Goal: Task Accomplishment & Management: Use online tool/utility

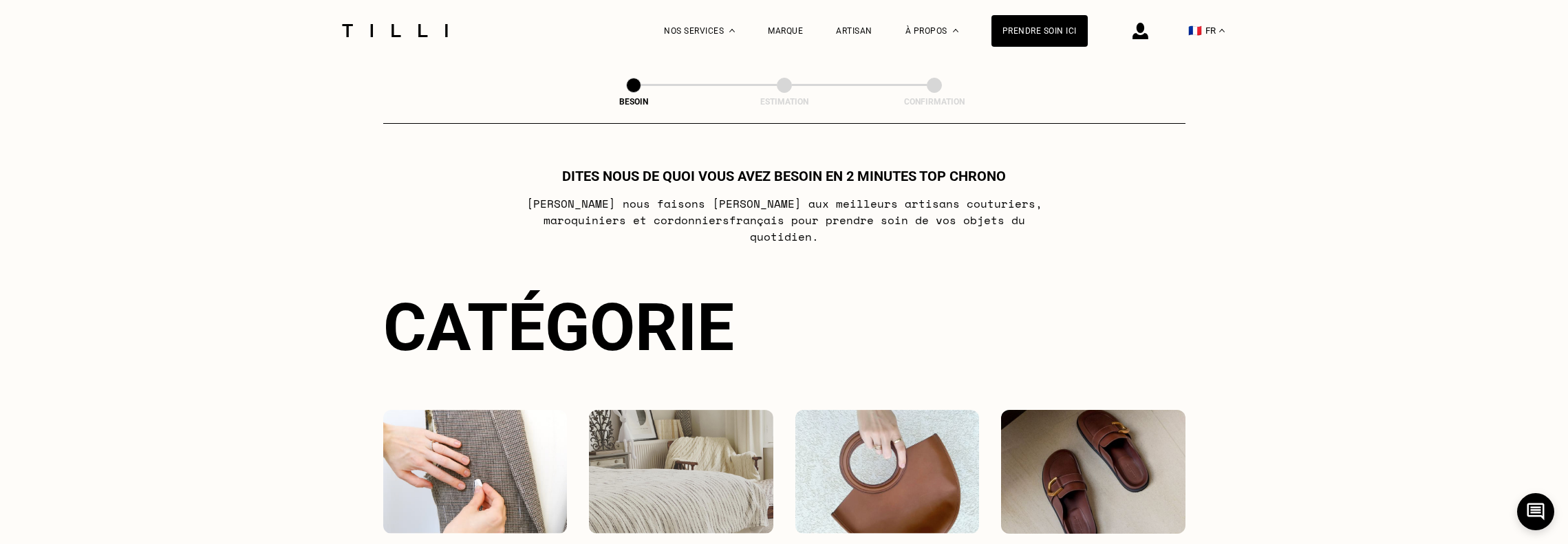
scroll to position [252, 0]
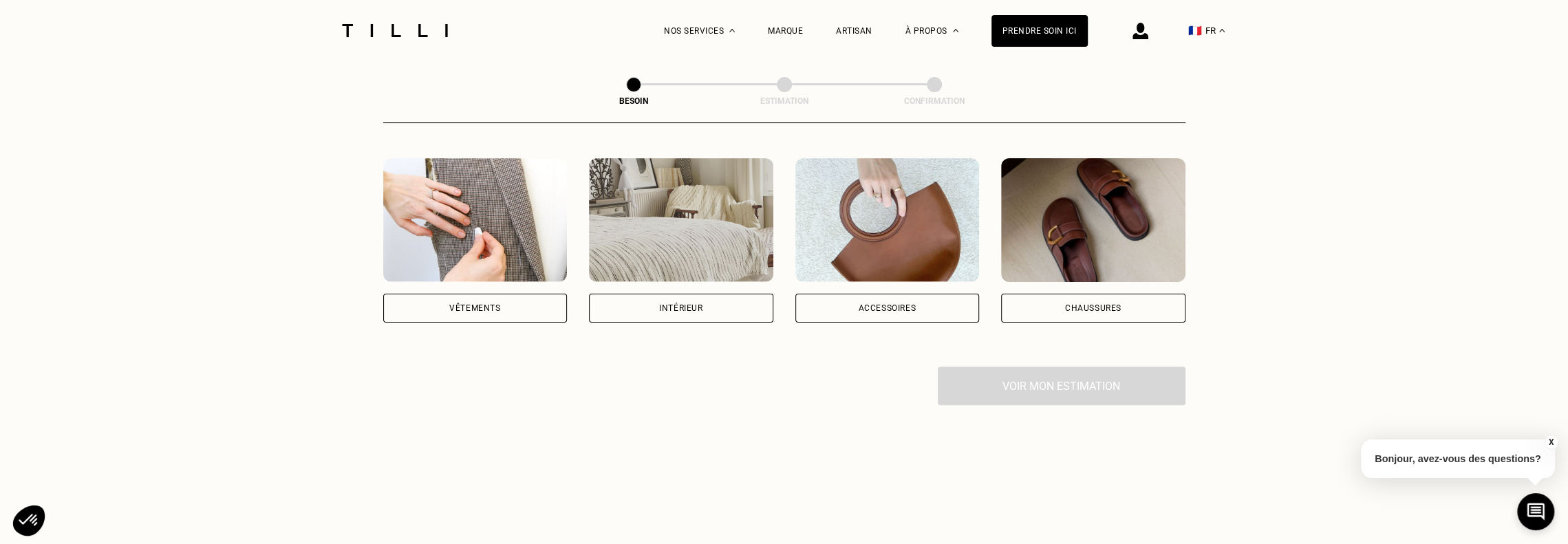
click at [679, 277] on div "Intérieur" at bounding box center [681, 240] width 184 height 164
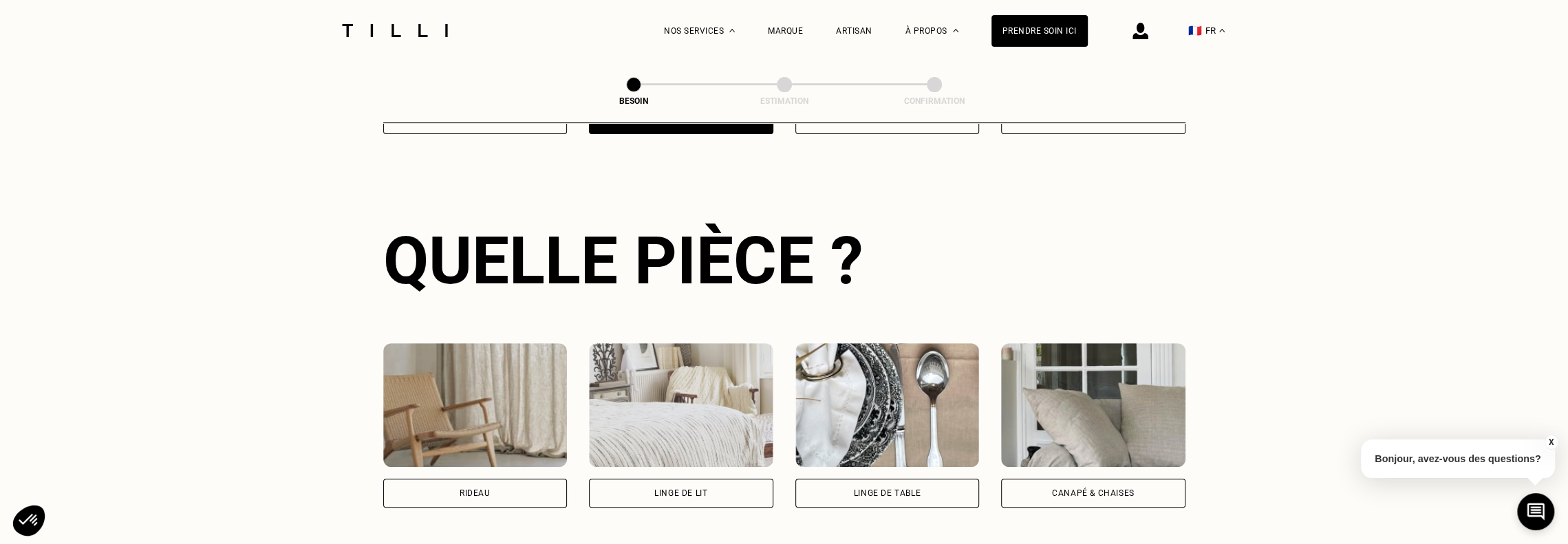
scroll to position [450, 0]
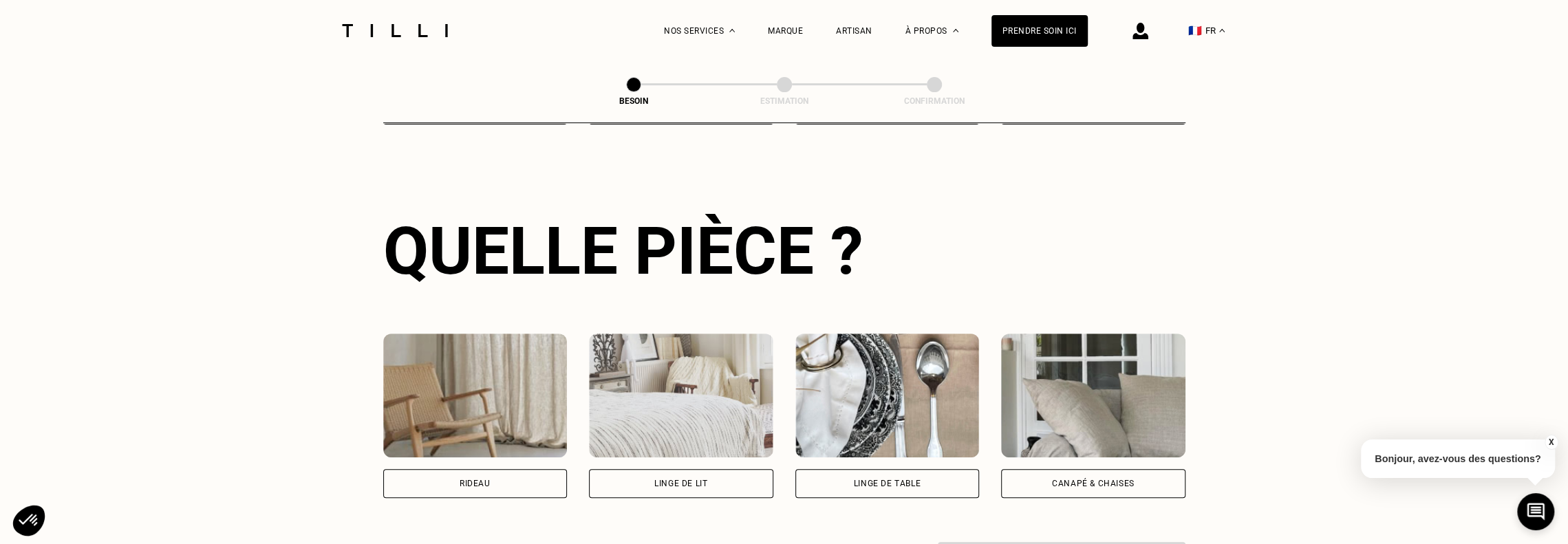
click at [498, 477] on div "Rideau" at bounding box center [475, 484] width 184 height 29
select select "FR"
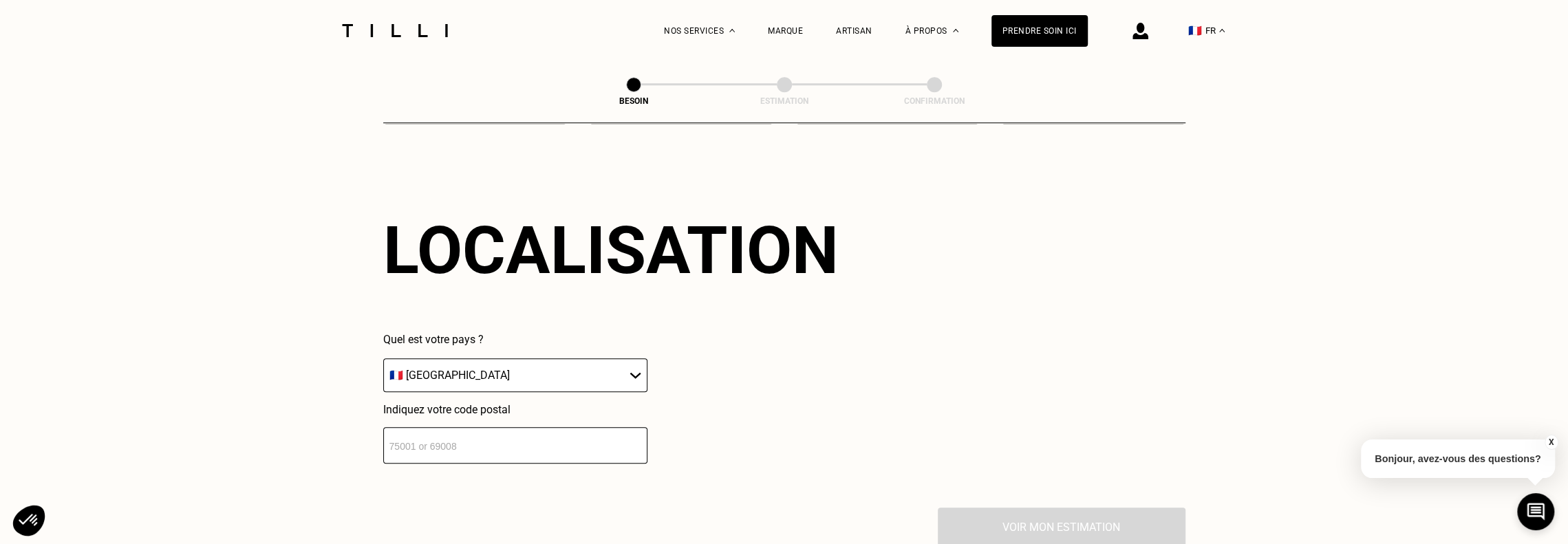
scroll to position [825, 0]
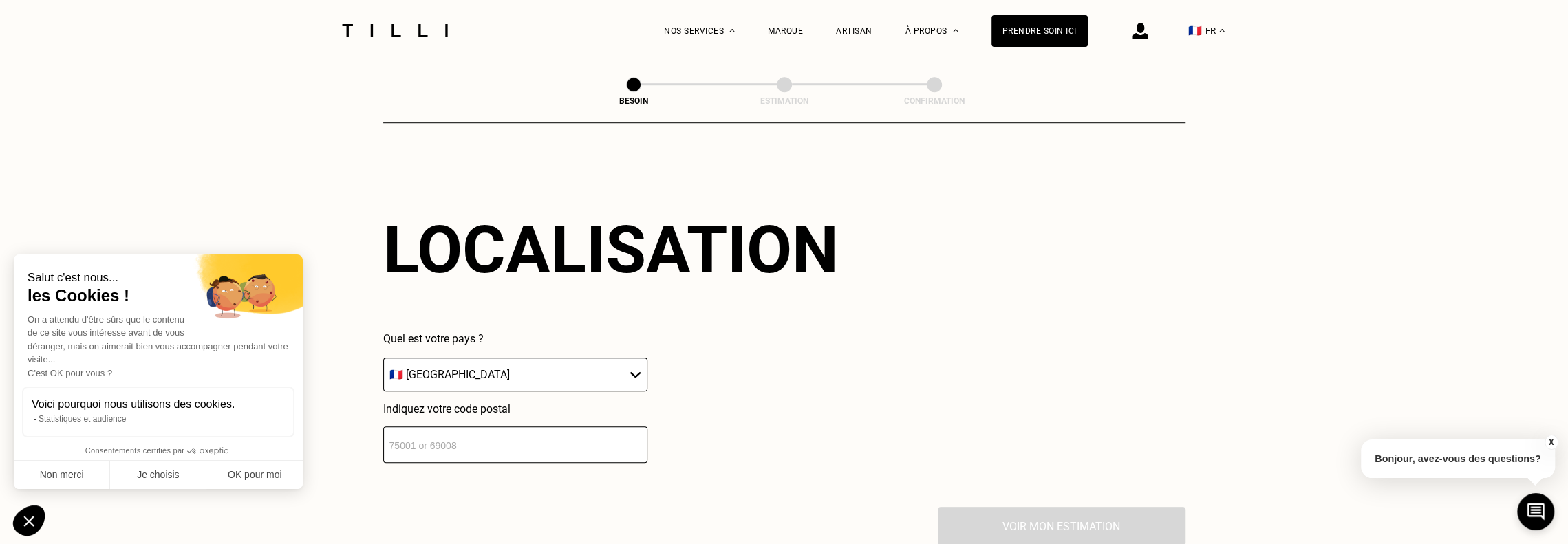
click at [513, 429] on input "number" at bounding box center [515, 445] width 264 height 36
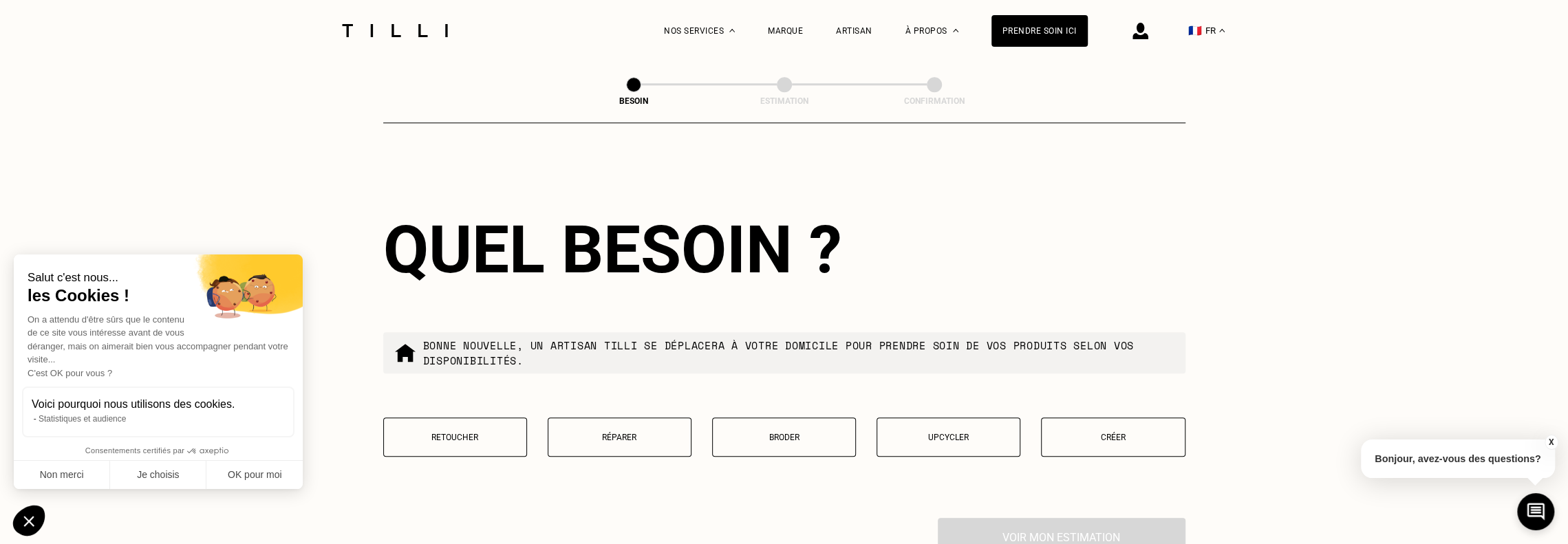
scroll to position [1167, 0]
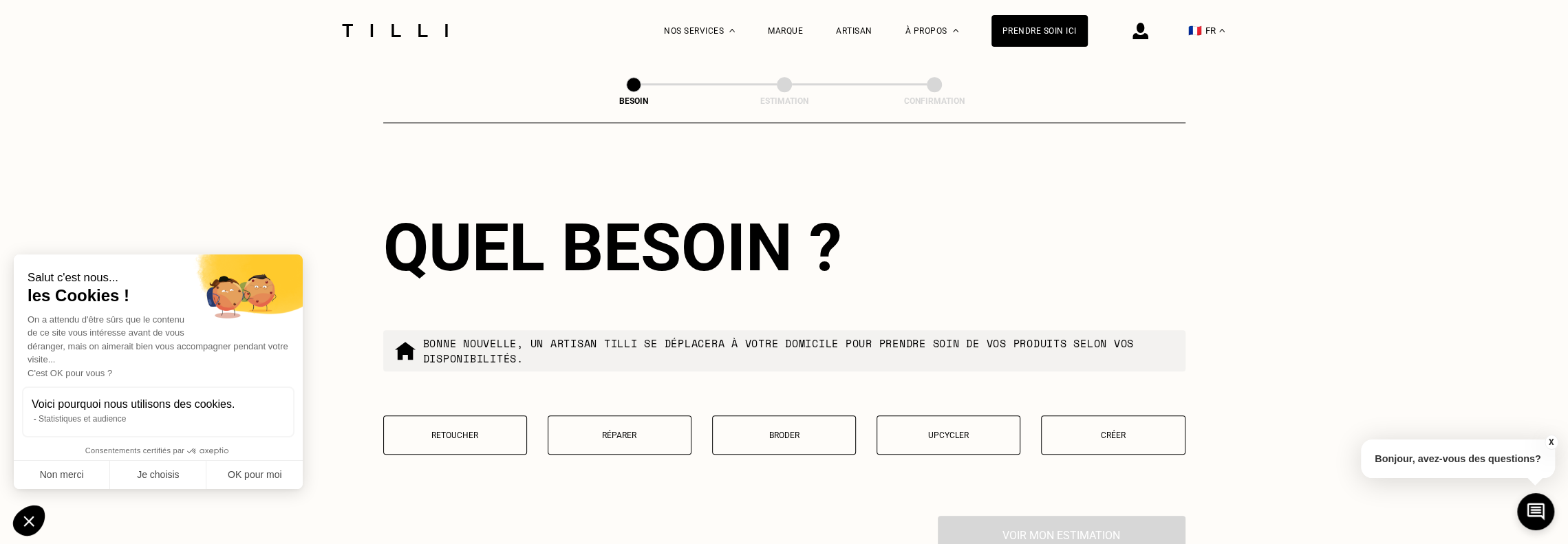
type input "75015"
click at [499, 431] on p "Retoucher" at bounding box center [456, 436] width 129 height 10
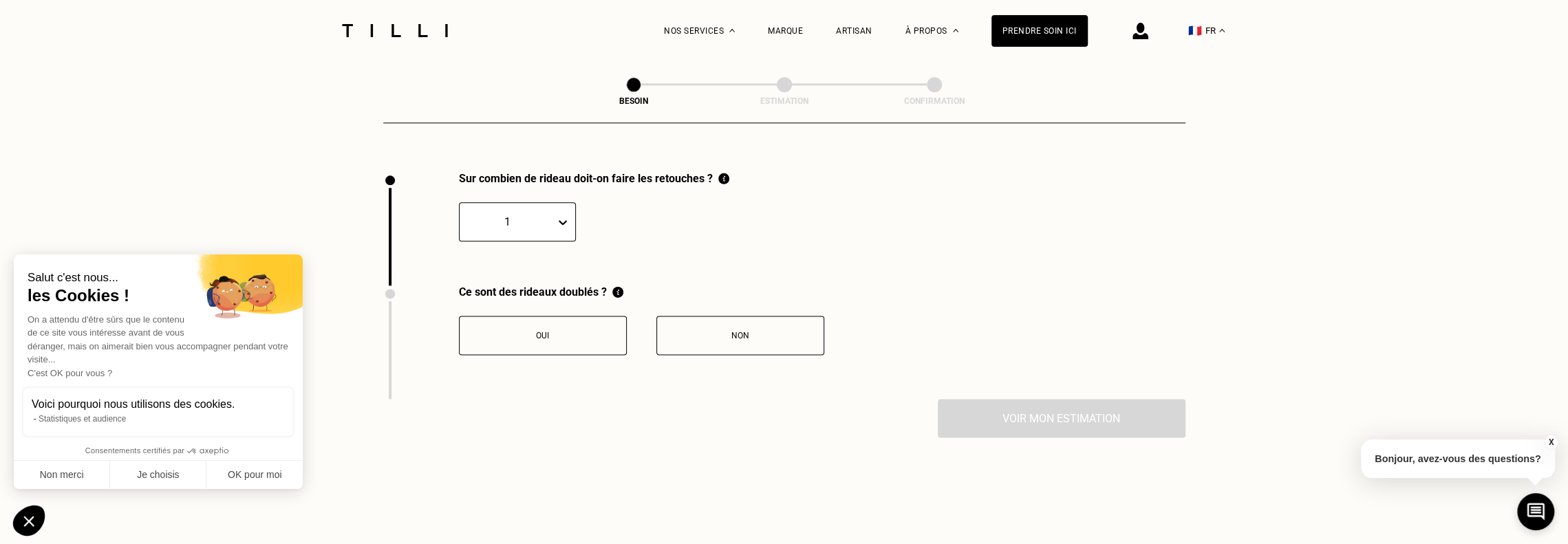
scroll to position [1521, 0]
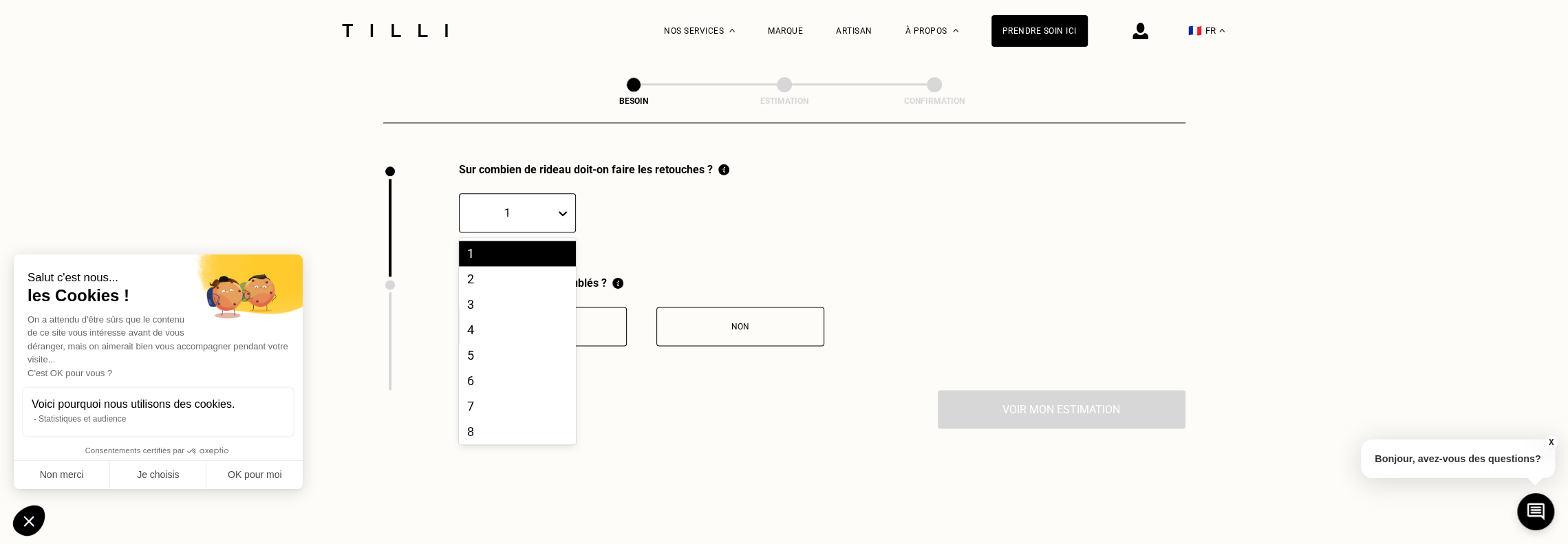
click at [555, 206] on div "1" at bounding box center [508, 213] width 96 height 21
click at [512, 269] on div "2" at bounding box center [517, 279] width 117 height 26
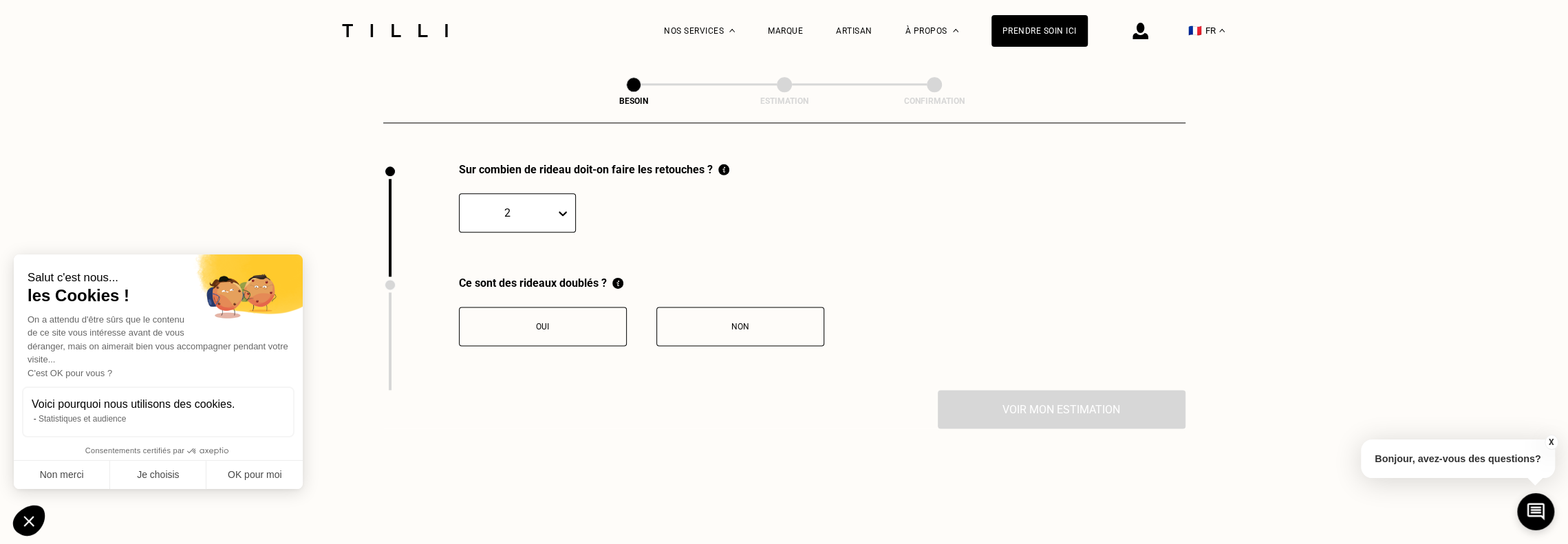
click at [682, 322] on div "Non" at bounding box center [739, 327] width 153 height 10
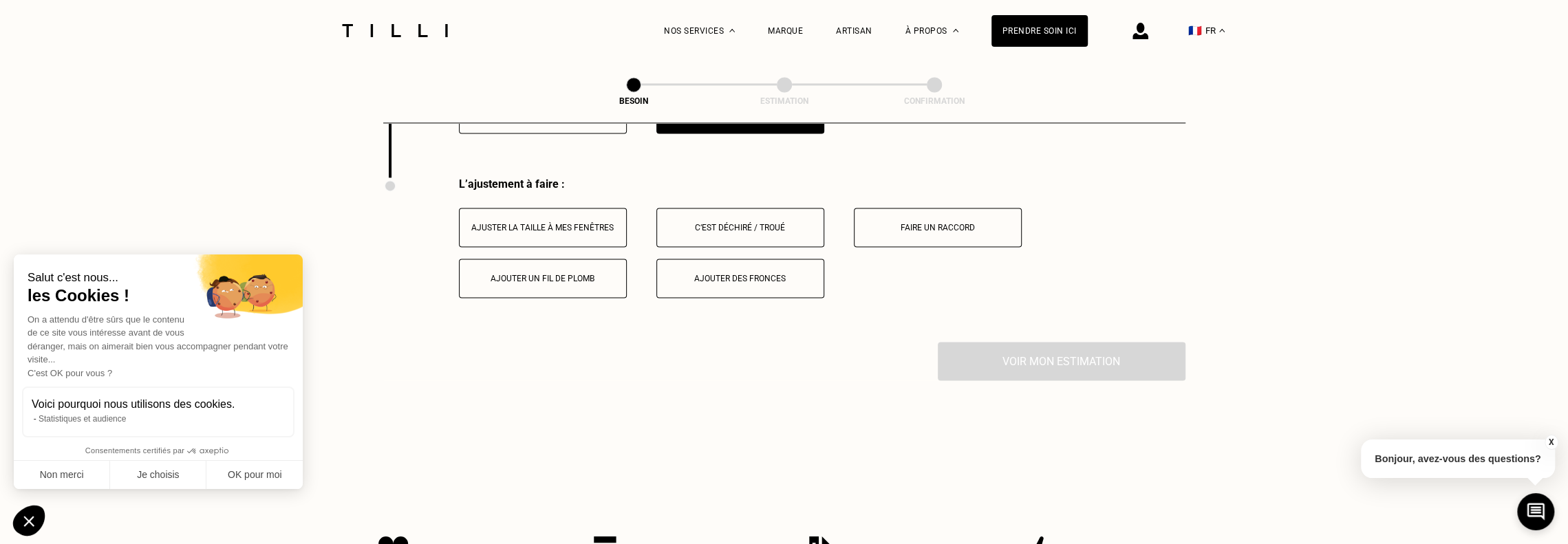
scroll to position [1748, 0]
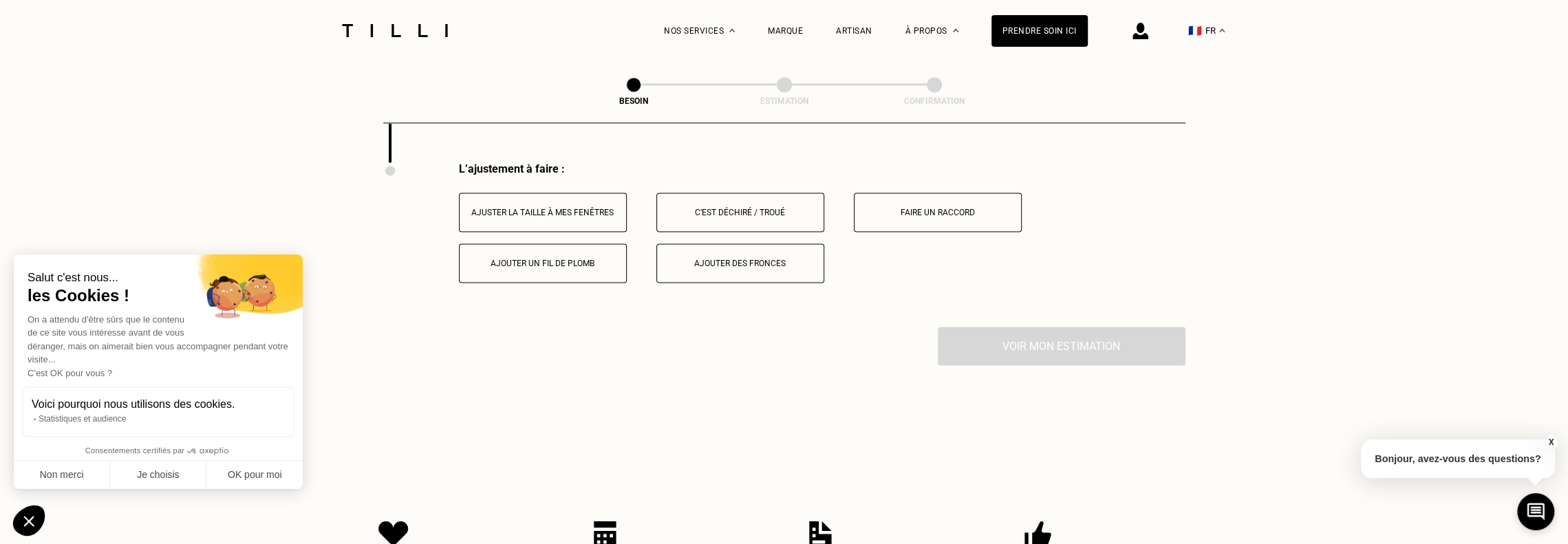
click at [705, 258] on div "Ajouter des fronces" at bounding box center [739, 263] width 153 height 10
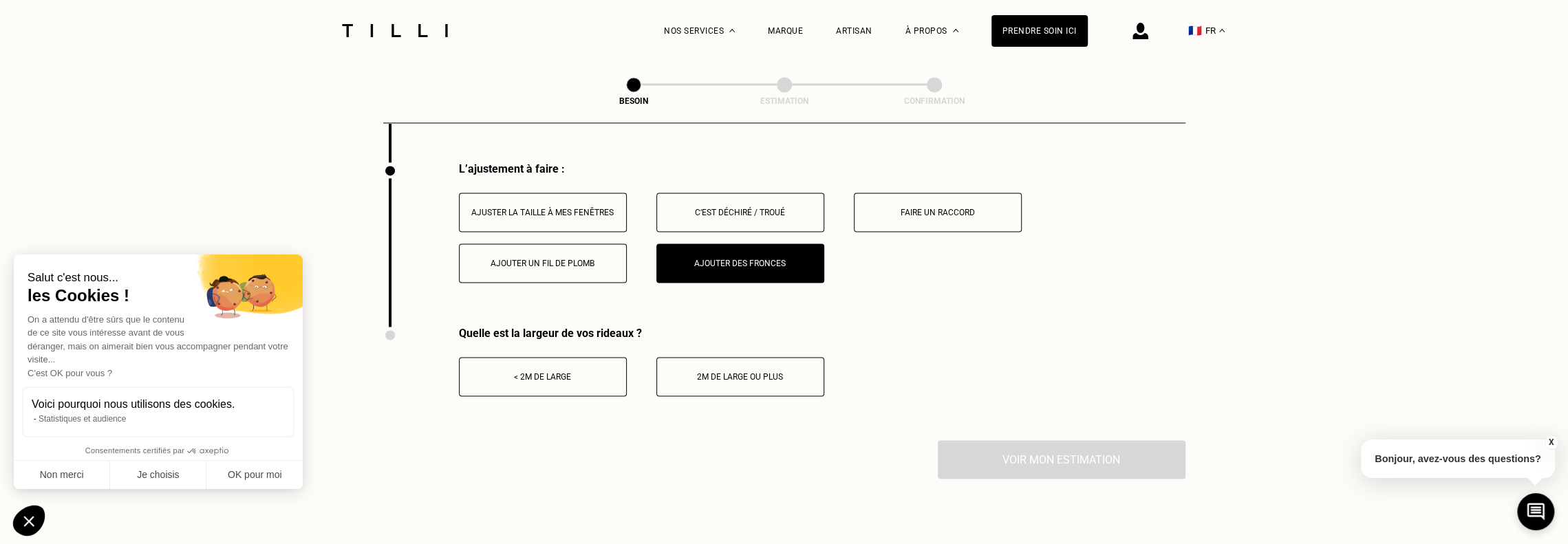
click at [538, 360] on button "< 2m de large" at bounding box center [542, 377] width 168 height 40
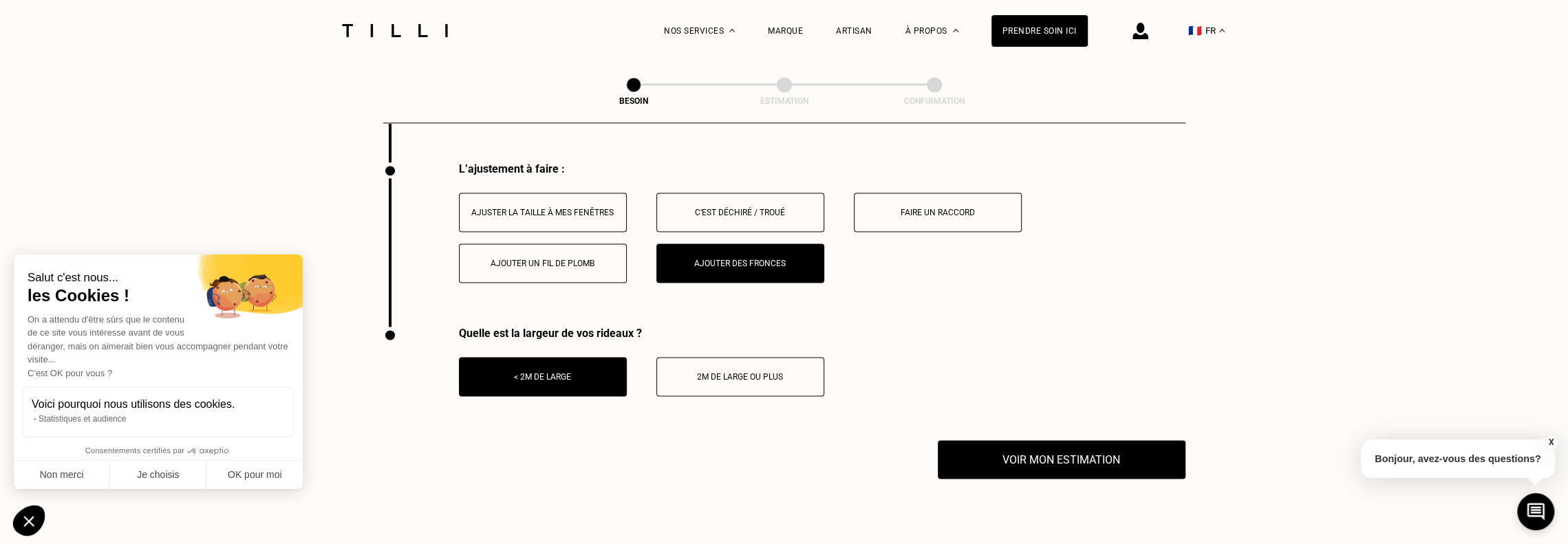
click at [563, 208] on div "Ajuster la taille à mes fenêtres" at bounding box center [542, 213] width 153 height 10
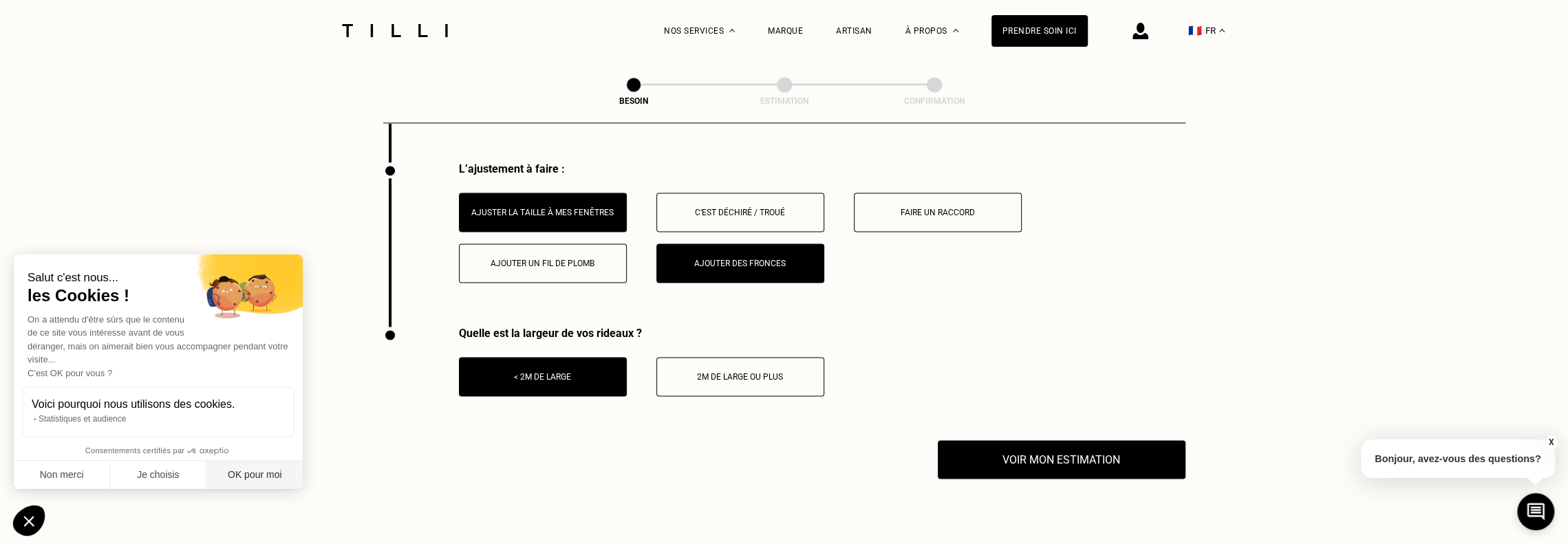
click at [254, 480] on button "OK pour moi" at bounding box center [254, 475] width 97 height 29
checkbox input "true"
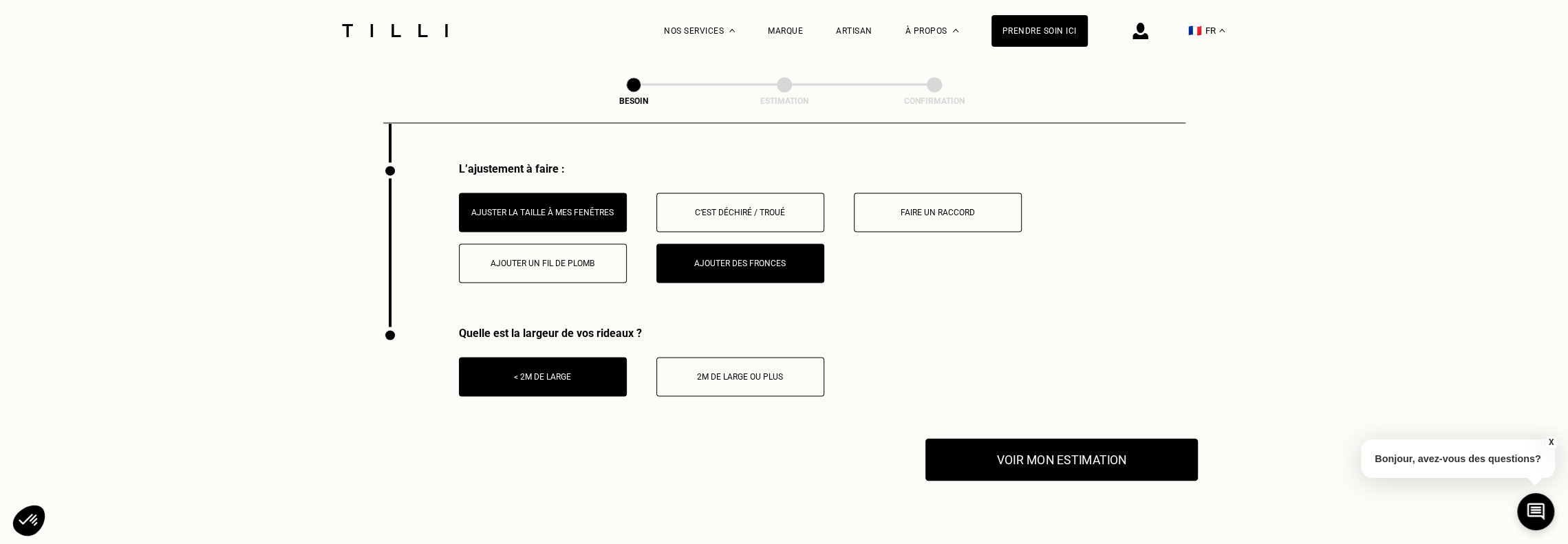
click at [1051, 454] on button "Voir mon estimation" at bounding box center [1061, 460] width 272 height 43
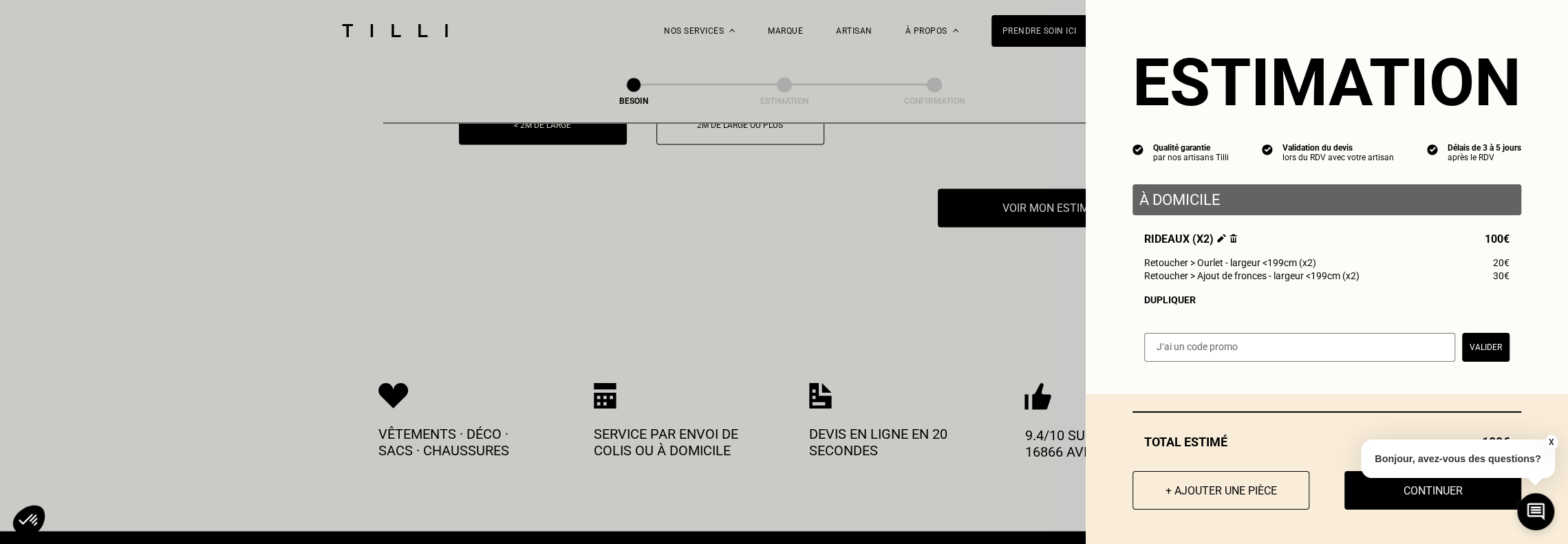
scroll to position [2253, 0]
